Goal: Navigation & Orientation: Find specific page/section

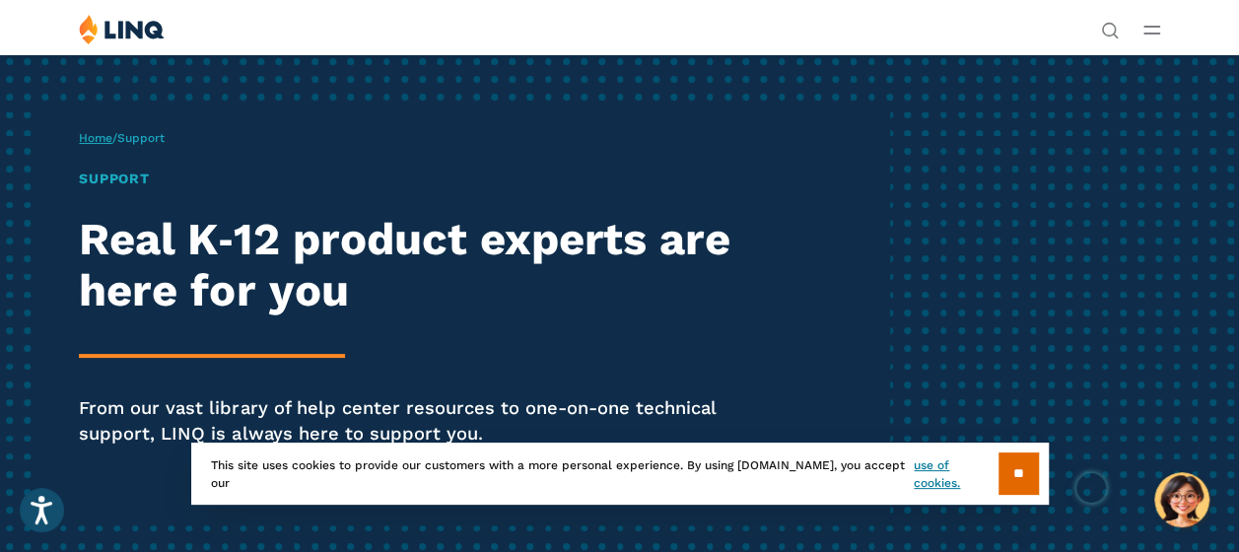
click at [108, 145] on link "Home" at bounding box center [96, 138] width 34 height 14
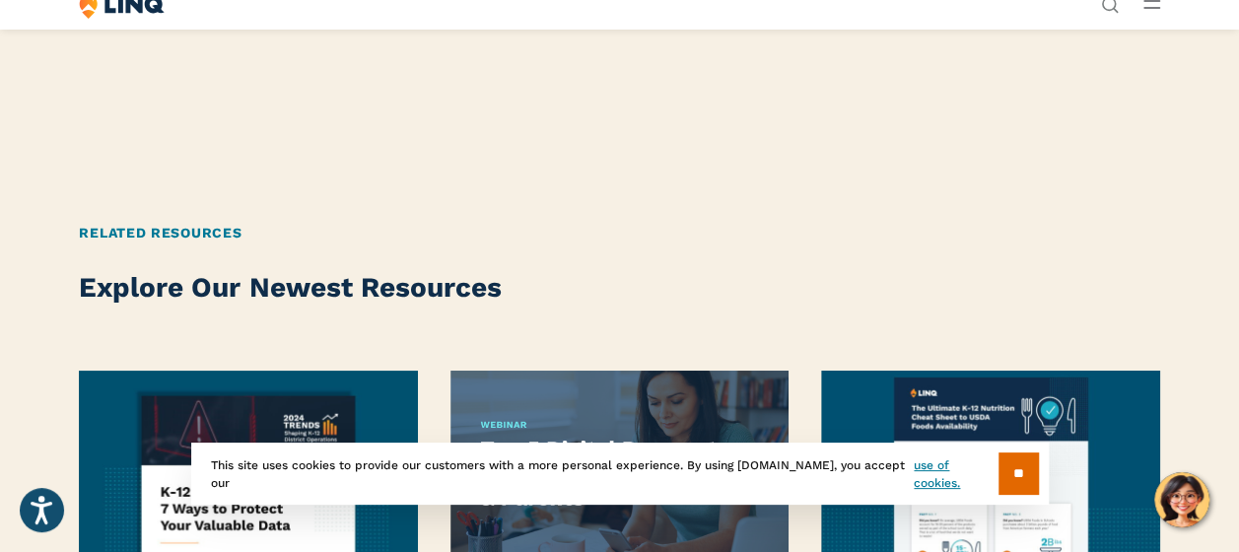
scroll to position [3510, 0]
